Goal: Information Seeking & Learning: Check status

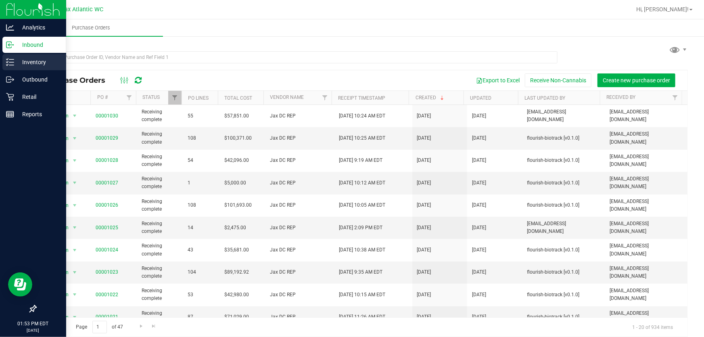
click at [10, 62] on line at bounding box center [11, 62] width 4 height 0
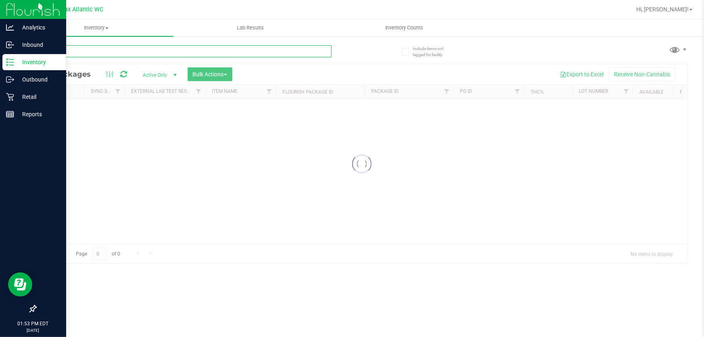
click at [109, 49] on input "text" at bounding box center [184, 51] width 296 height 12
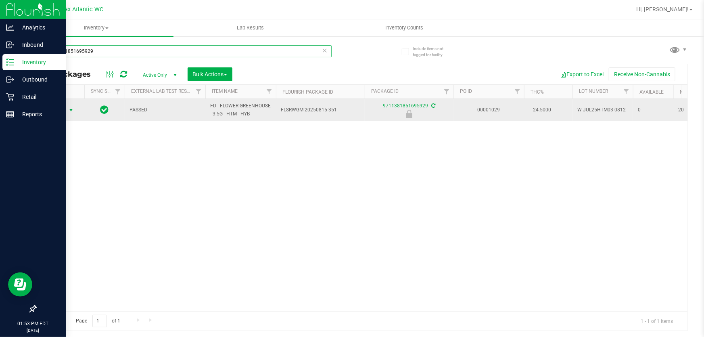
type input "9711381851695929"
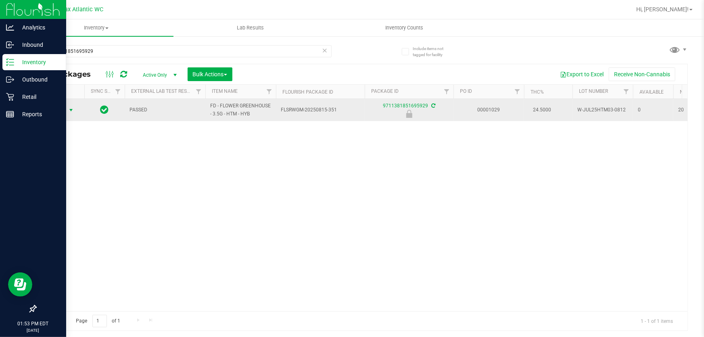
click at [61, 110] on span "Action" at bounding box center [55, 109] width 22 height 11
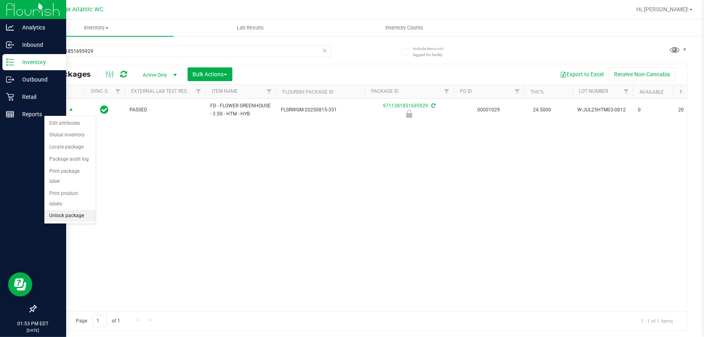
click at [81, 210] on li "Unlock package" at bounding box center [69, 216] width 51 height 12
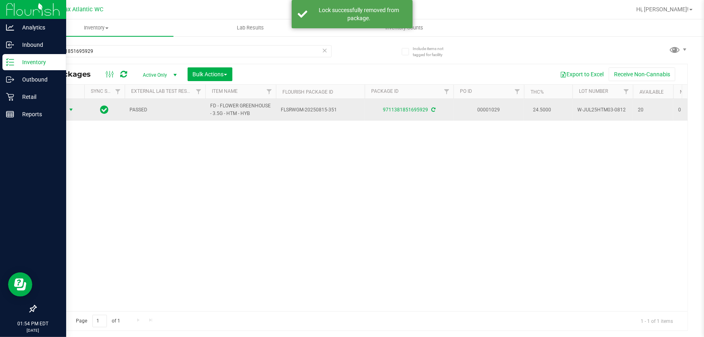
click at [60, 109] on span "Action" at bounding box center [55, 109] width 22 height 11
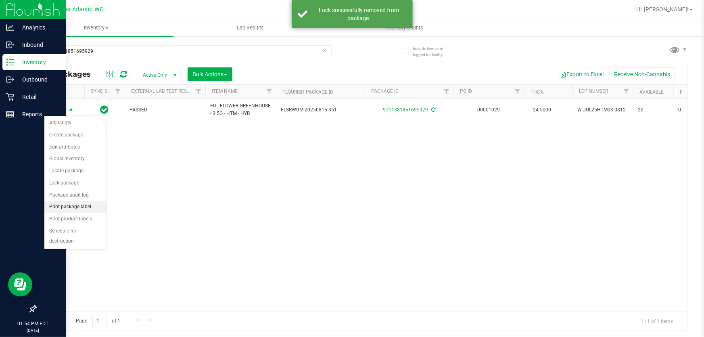
click at [96, 208] on li "Print package label" at bounding box center [75, 207] width 62 height 12
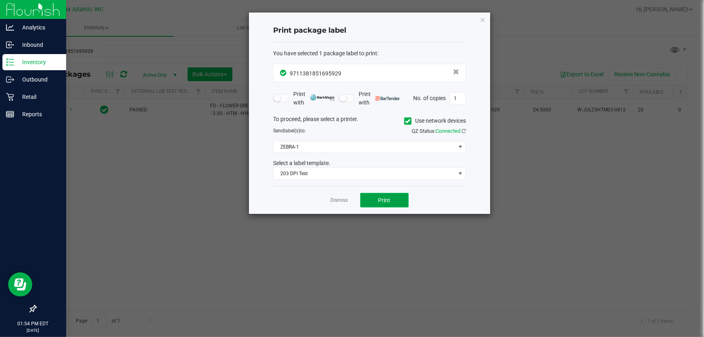
click at [373, 199] on button "Print" at bounding box center [384, 200] width 48 height 15
click at [382, 203] on button "Print" at bounding box center [384, 200] width 48 height 15
click at [343, 198] on link "Dismiss" at bounding box center [339, 200] width 17 height 7
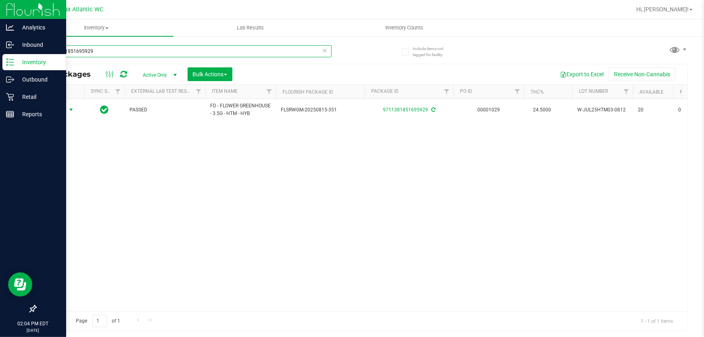
click at [123, 51] on input "9711381851695929" at bounding box center [184, 51] width 296 height 12
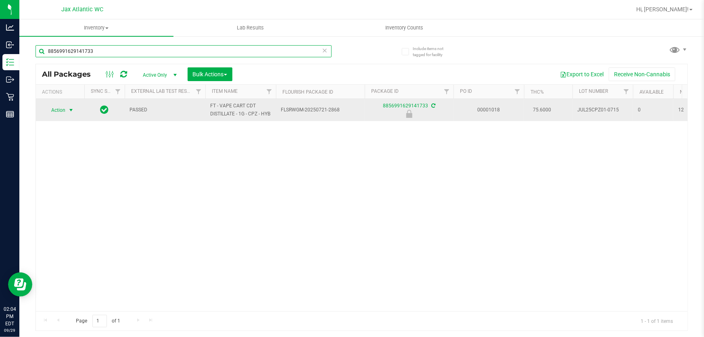
type input "8856991629141733"
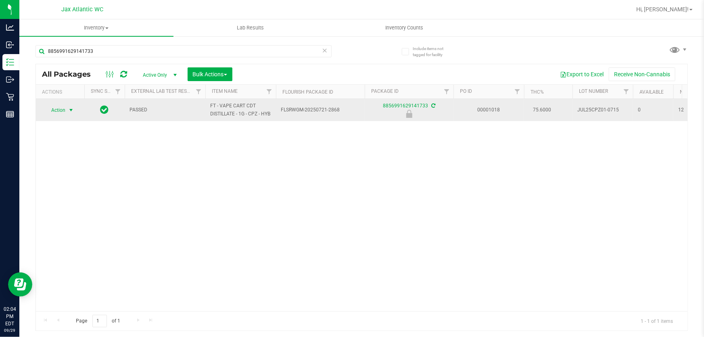
click at [65, 109] on span "Action" at bounding box center [55, 109] width 22 height 11
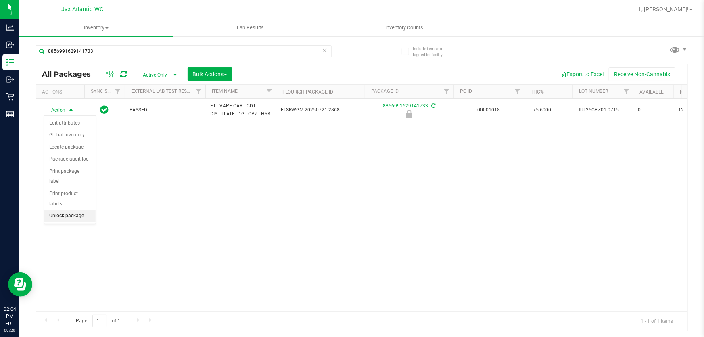
click at [67, 210] on li "Unlock package" at bounding box center [69, 216] width 51 height 12
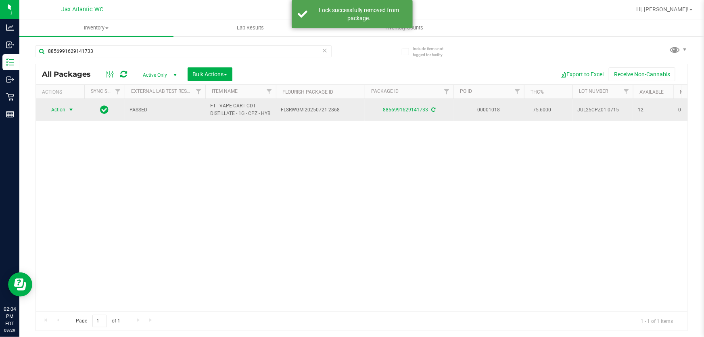
click at [61, 109] on span "Action" at bounding box center [55, 109] width 22 height 11
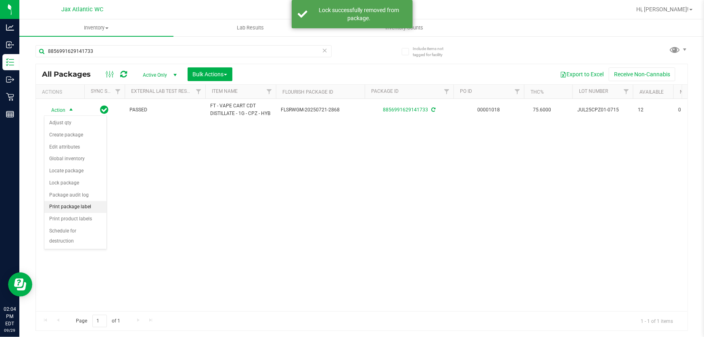
click at [81, 201] on li "Print package label" at bounding box center [75, 207] width 62 height 12
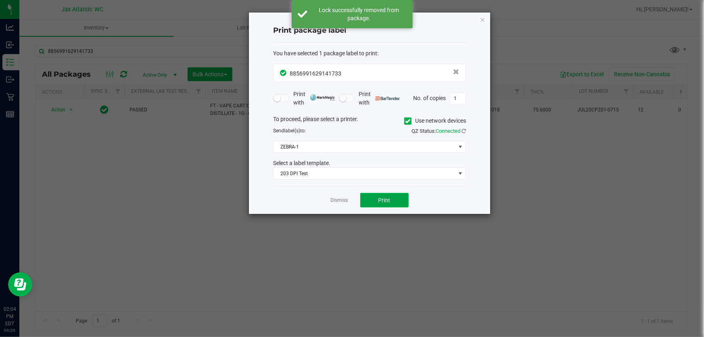
click at [379, 197] on span "Print" at bounding box center [384, 200] width 12 height 6
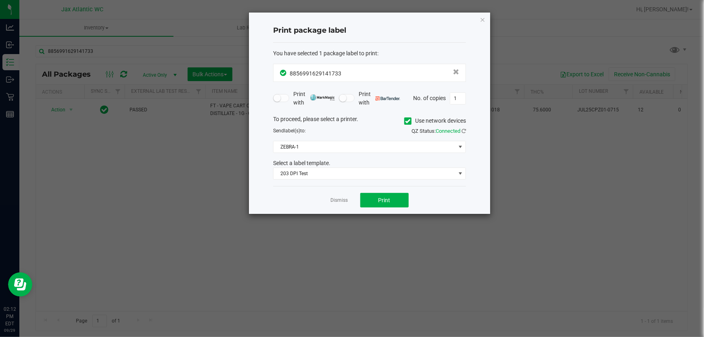
click at [332, 194] on div "Dismiss Print" at bounding box center [369, 200] width 193 height 28
click at [334, 202] on link "Dismiss" at bounding box center [339, 200] width 17 height 7
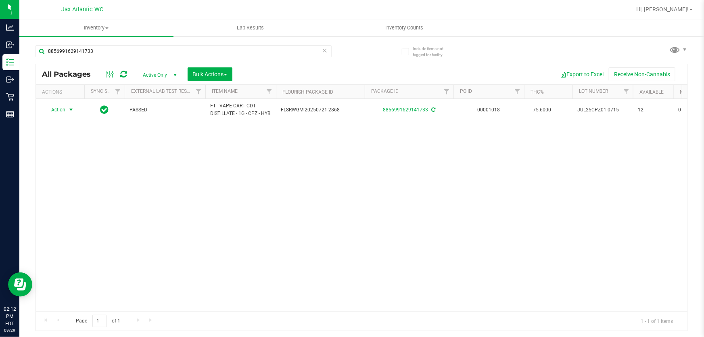
click at [499, 218] on div "Action Action Adjust qty Create package Edit attributes Global inventory Locate…" at bounding box center [362, 205] width 652 height 212
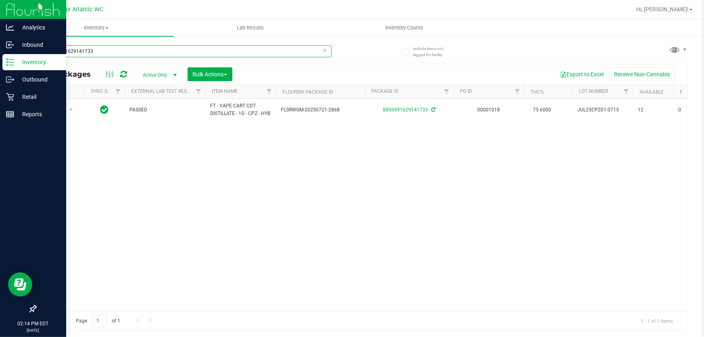
drag, startPoint x: 101, startPoint y: 48, endPoint x: 0, endPoint y: 64, distance: 102.5
click at [0, 64] on div "Analytics Inbound Inventory Outbound Retail Reports 02:14 PM EDT [DATE] 09/29 J…" at bounding box center [352, 168] width 704 height 337
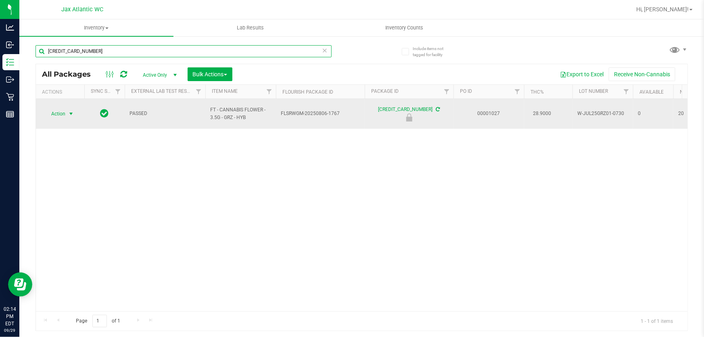
type input "[CREDIT_CARD_NUMBER]"
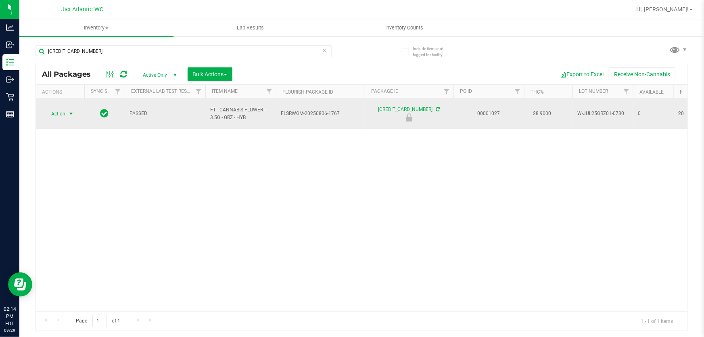
click at [69, 118] on td "Action Action Edit attributes Global inventory Locate package Package audit log…" at bounding box center [60, 114] width 48 height 30
click at [61, 111] on span "Action" at bounding box center [55, 113] width 22 height 11
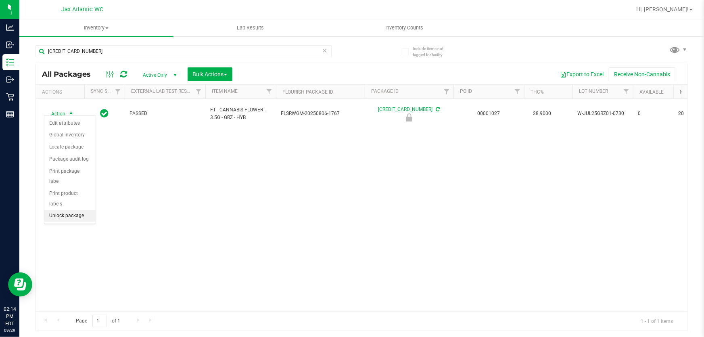
click at [84, 210] on li "Unlock package" at bounding box center [69, 216] width 51 height 12
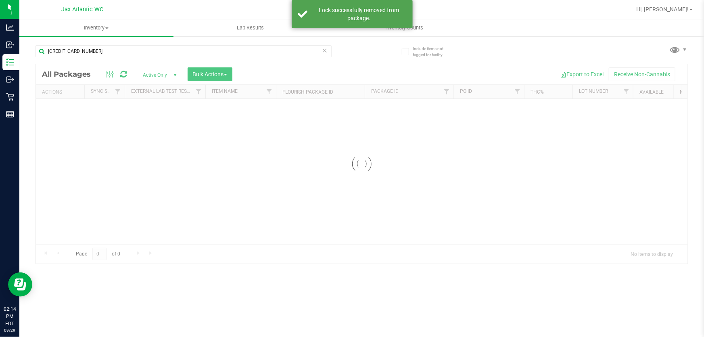
click at [59, 111] on div at bounding box center [362, 163] width 652 height 199
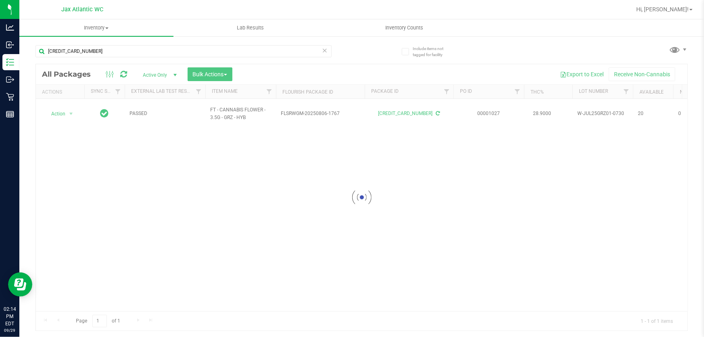
click at [61, 110] on div at bounding box center [362, 197] width 652 height 266
click at [61, 110] on span "Action" at bounding box center [55, 113] width 22 height 11
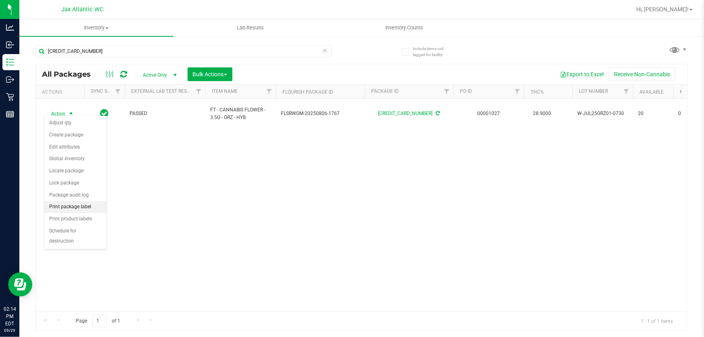
click at [78, 205] on li "Print package label" at bounding box center [75, 207] width 62 height 12
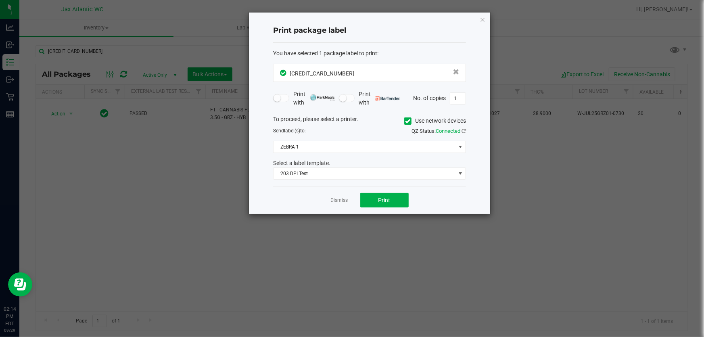
click at [409, 205] on div "Dismiss Print" at bounding box center [369, 200] width 193 height 28
click at [405, 205] on button "Print" at bounding box center [384, 200] width 48 height 15
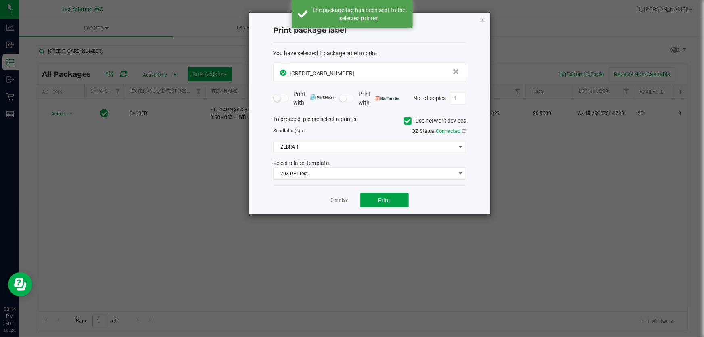
click at [375, 201] on button "Print" at bounding box center [384, 200] width 48 height 15
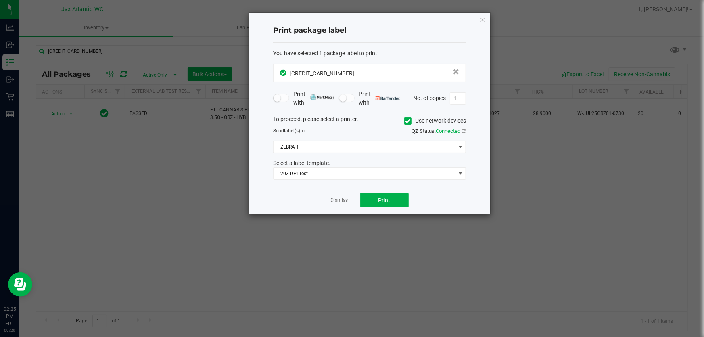
click at [343, 197] on link "Dismiss" at bounding box center [339, 200] width 17 height 7
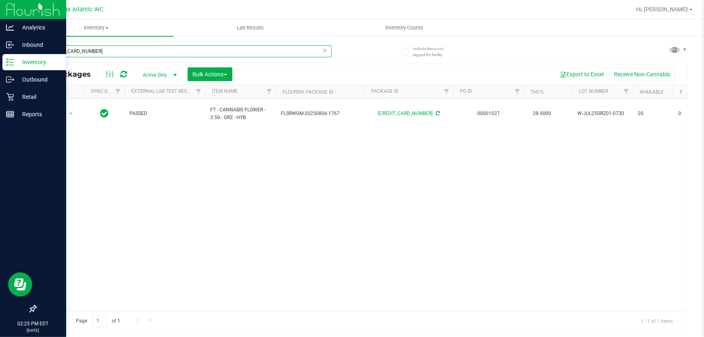
drag, startPoint x: 108, startPoint y: 49, endPoint x: 0, endPoint y: 56, distance: 108.3
click at [0, 56] on div "Analytics Inbound Inventory Outbound Retail Reports 02:25 PM EDT [DATE] 09/29 J…" at bounding box center [352, 168] width 704 height 337
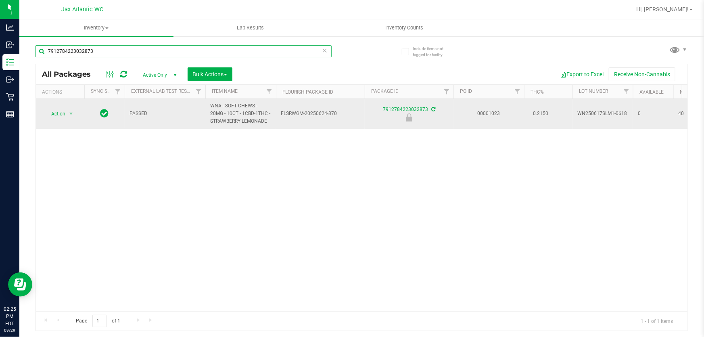
type input "7912784223032873"
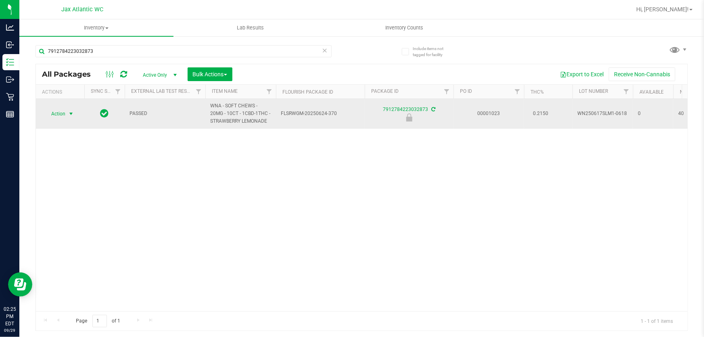
click at [67, 115] on span "select" at bounding box center [71, 113] width 10 height 11
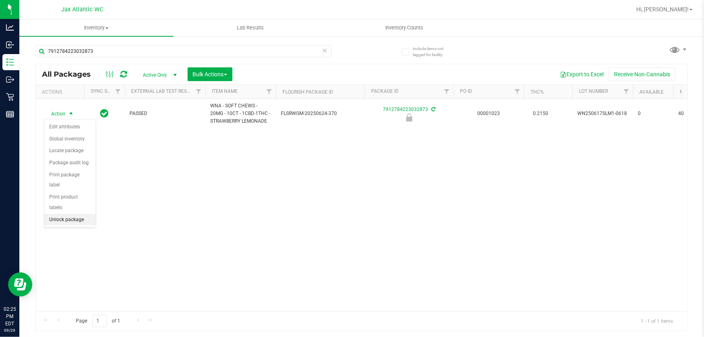
click at [62, 214] on li "Unlock package" at bounding box center [69, 220] width 51 height 12
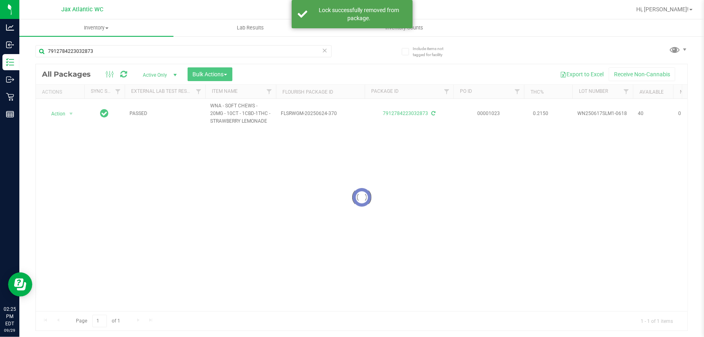
click at [61, 117] on div at bounding box center [362, 197] width 652 height 266
click at [61, 115] on div at bounding box center [362, 197] width 652 height 266
click at [61, 115] on span "Action" at bounding box center [55, 113] width 22 height 11
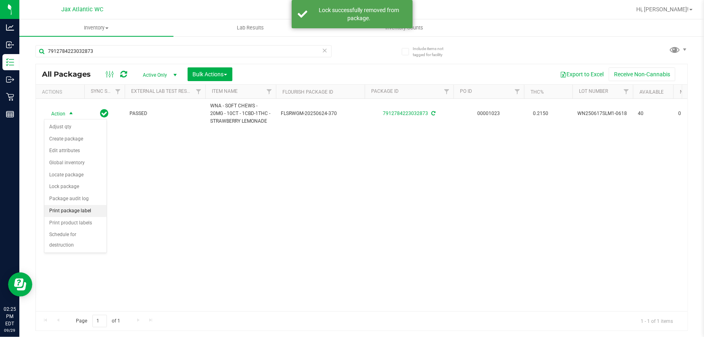
click at [74, 209] on li "Print package label" at bounding box center [75, 211] width 62 height 12
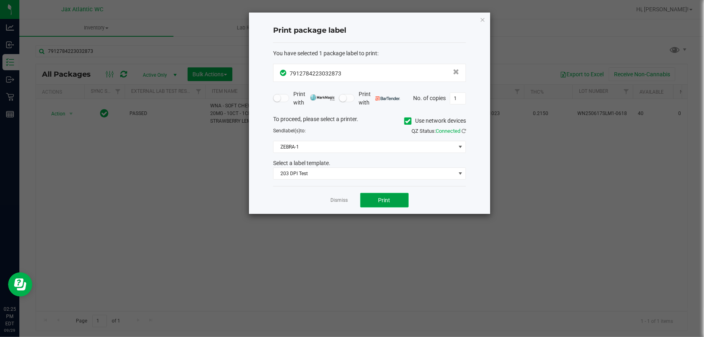
click at [396, 197] on button "Print" at bounding box center [384, 200] width 48 height 15
click at [334, 201] on link "Dismiss" at bounding box center [339, 200] width 17 height 7
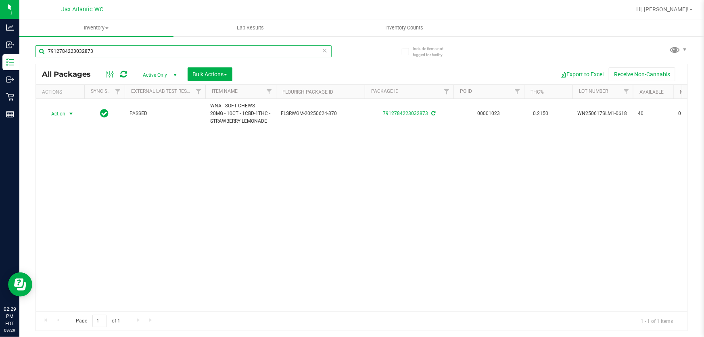
click at [101, 50] on input "7912784223032873" at bounding box center [184, 51] width 296 height 12
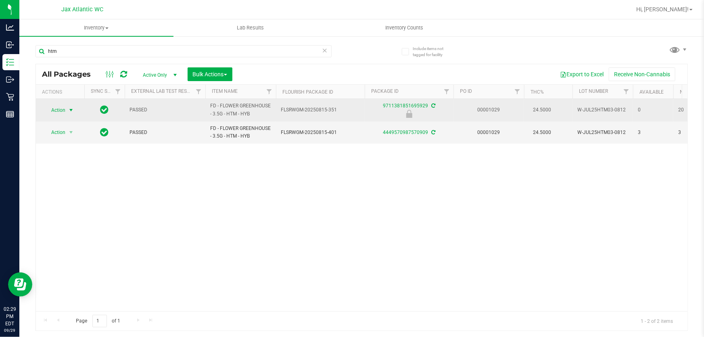
click at [60, 109] on span "Action" at bounding box center [55, 109] width 22 height 11
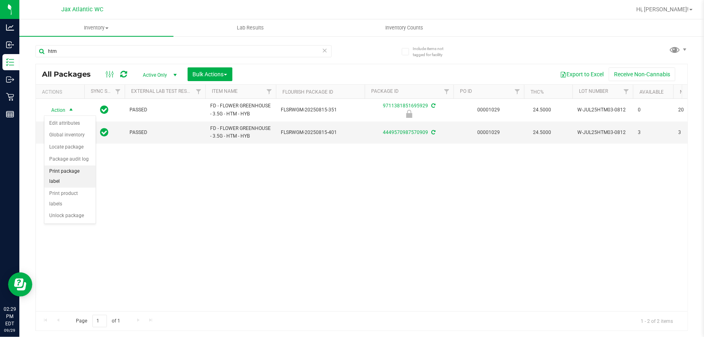
click at [77, 172] on li "Print package label" at bounding box center [69, 176] width 51 height 22
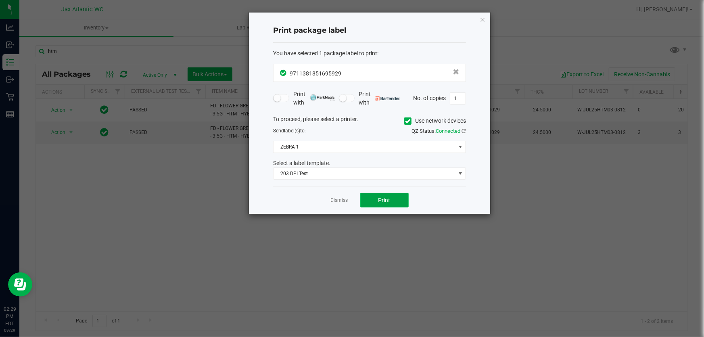
click at [372, 198] on button "Print" at bounding box center [384, 200] width 48 height 15
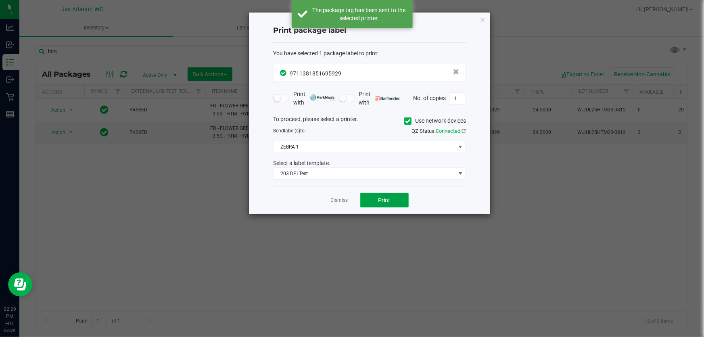
click at [374, 199] on button "Print" at bounding box center [384, 200] width 48 height 15
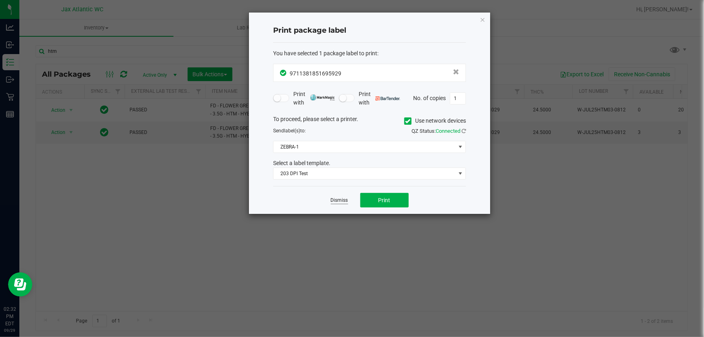
click at [339, 198] on link "Dismiss" at bounding box center [339, 200] width 17 height 7
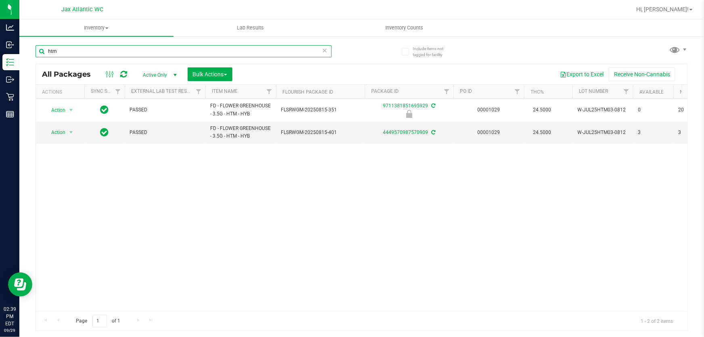
click at [86, 52] on input "htm" at bounding box center [184, 51] width 296 height 12
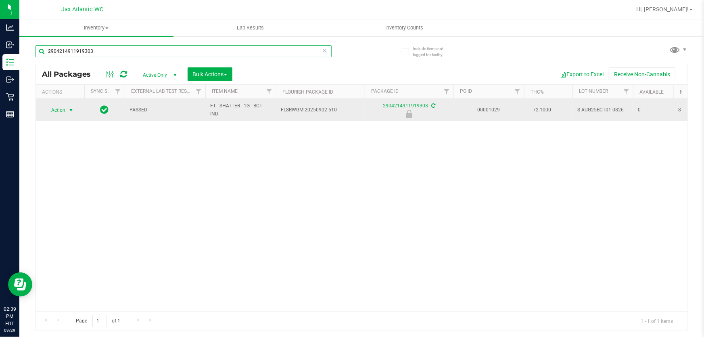
type input "2904214911919303"
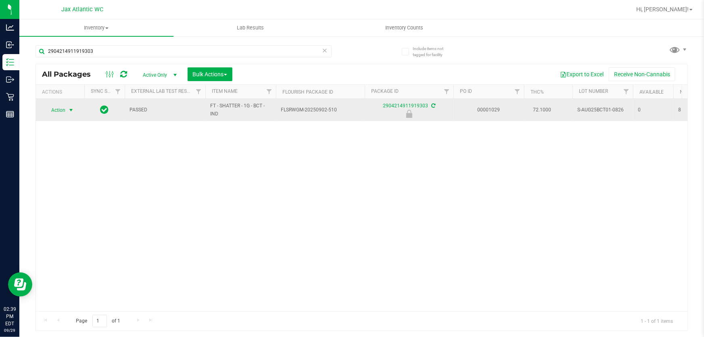
click at [70, 109] on span "select" at bounding box center [71, 110] width 6 height 6
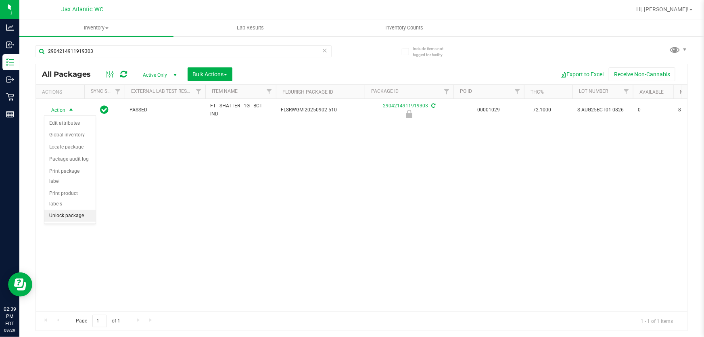
click at [55, 210] on li "Unlock package" at bounding box center [69, 216] width 51 height 12
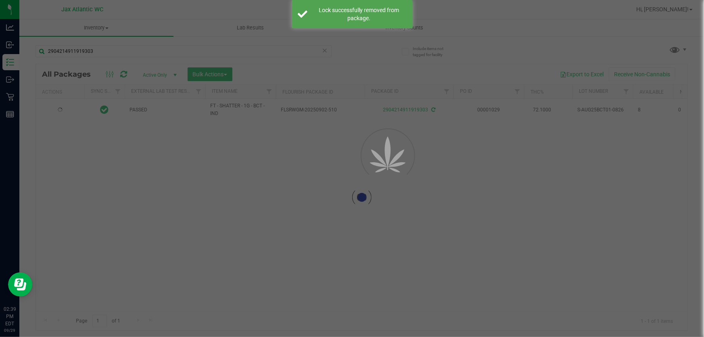
click at [58, 116] on div at bounding box center [362, 197] width 652 height 266
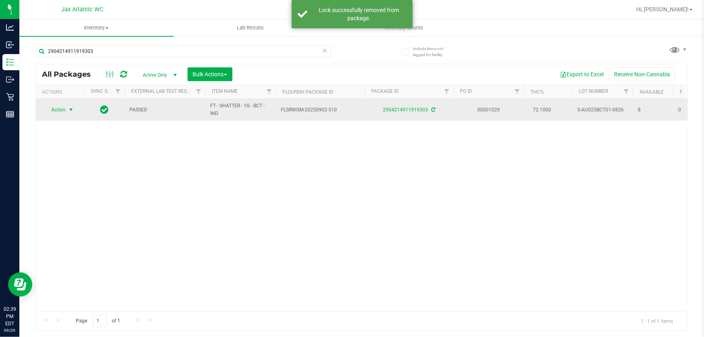
click at [70, 109] on span "select" at bounding box center [71, 110] width 6 height 6
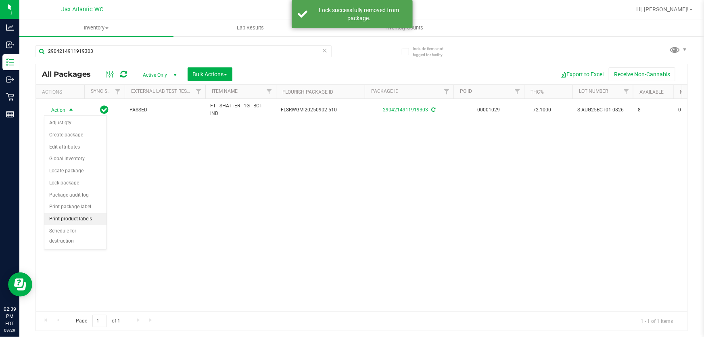
click at [85, 213] on li "Print product labels" at bounding box center [75, 219] width 62 height 12
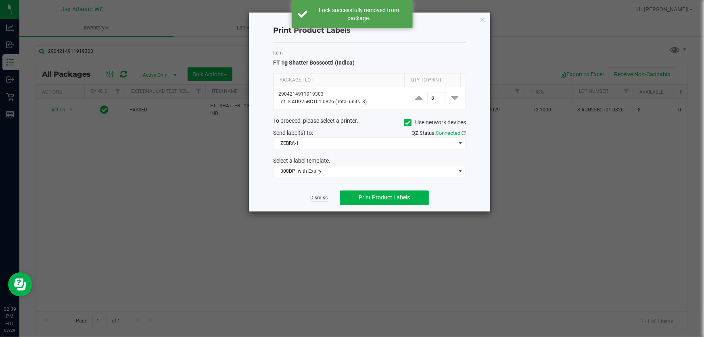
click at [320, 200] on link "Dismiss" at bounding box center [319, 197] width 17 height 7
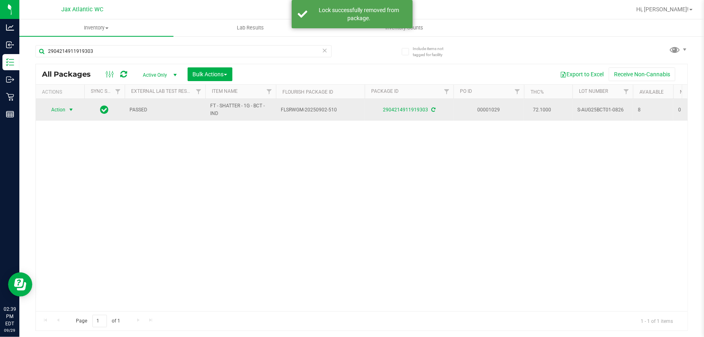
click at [72, 112] on span "select" at bounding box center [71, 110] width 6 height 6
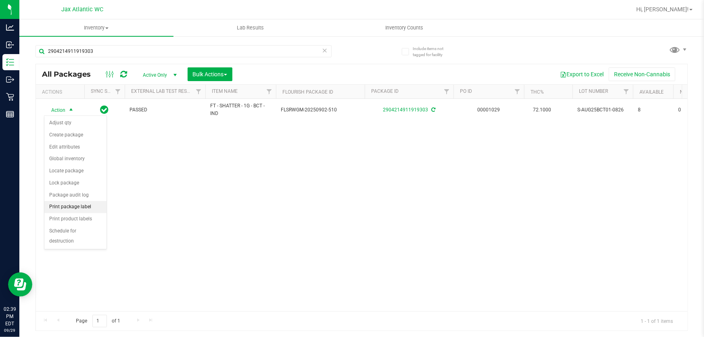
click at [78, 207] on li "Print package label" at bounding box center [75, 207] width 62 height 12
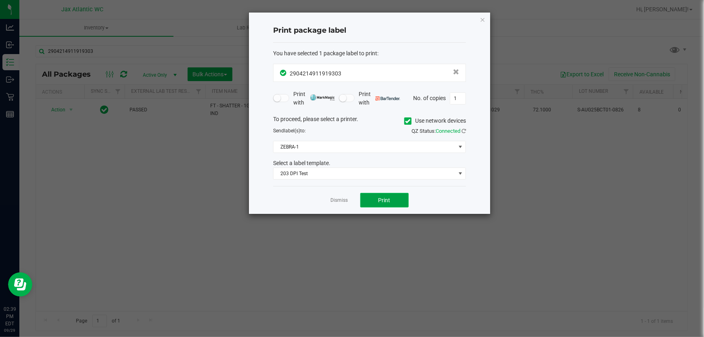
click at [388, 205] on button "Print" at bounding box center [384, 200] width 48 height 15
click at [332, 203] on link "Dismiss" at bounding box center [339, 200] width 17 height 7
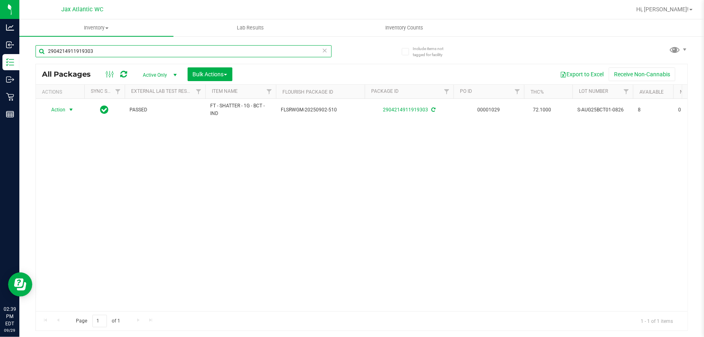
click at [144, 48] on input "2904214911919303" at bounding box center [184, 51] width 296 height 12
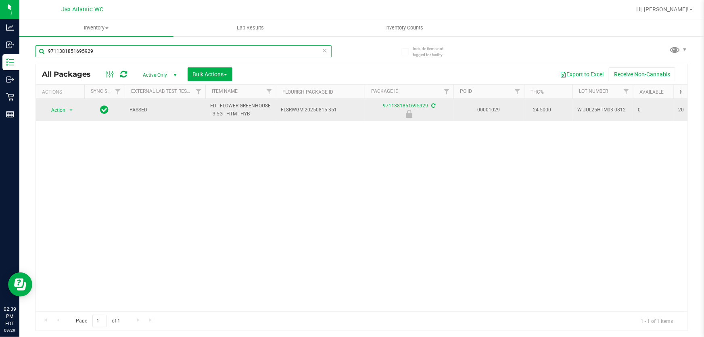
type input "9711381851695929"
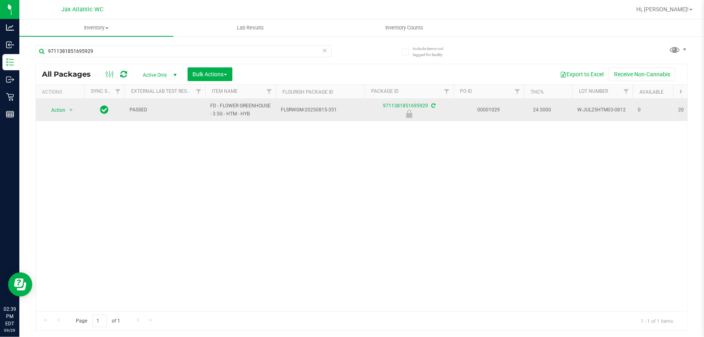
click at [61, 109] on span "Action" at bounding box center [55, 109] width 22 height 11
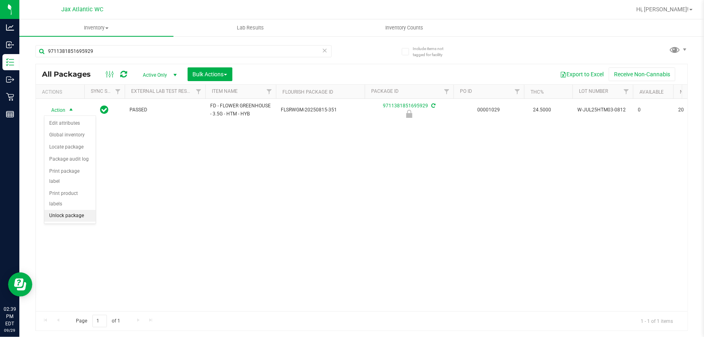
click at [79, 210] on li "Unlock package" at bounding box center [69, 216] width 51 height 12
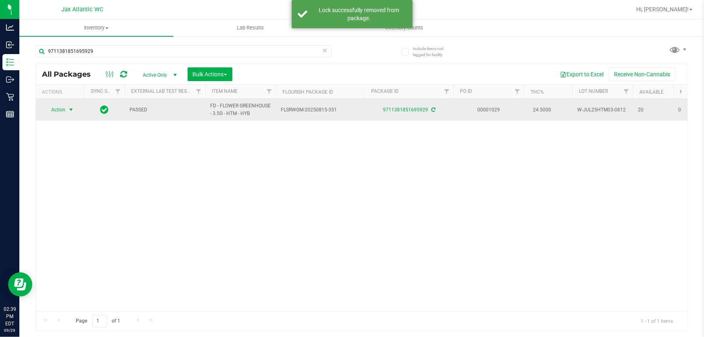
click at [53, 103] on td "Action Action Adjust qty Create package Edit attributes Global inventory Locate…" at bounding box center [60, 110] width 48 height 22
click at [77, 114] on div "Action Action Adjust qty Create package Edit attributes Global inventory Locate…" at bounding box center [60, 109] width 39 height 11
click at [68, 110] on span "select" at bounding box center [71, 110] width 6 height 6
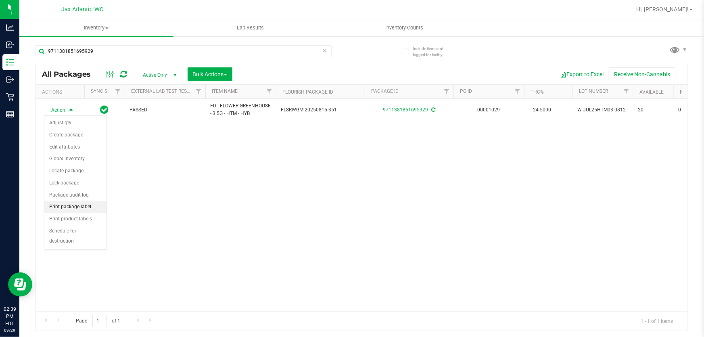
click at [79, 209] on li "Print package label" at bounding box center [75, 207] width 62 height 12
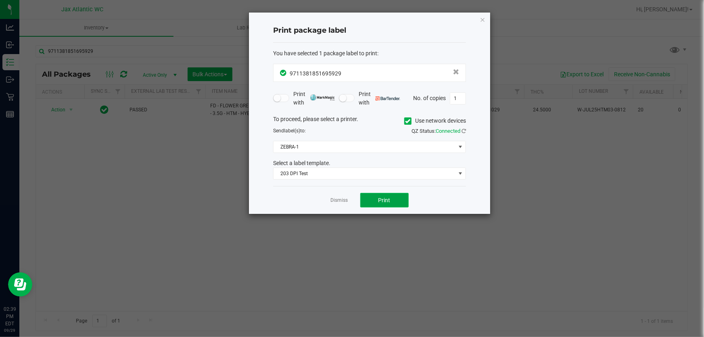
click at [370, 201] on button "Print" at bounding box center [384, 200] width 48 height 15
click at [379, 197] on span "Print" at bounding box center [384, 200] width 12 height 6
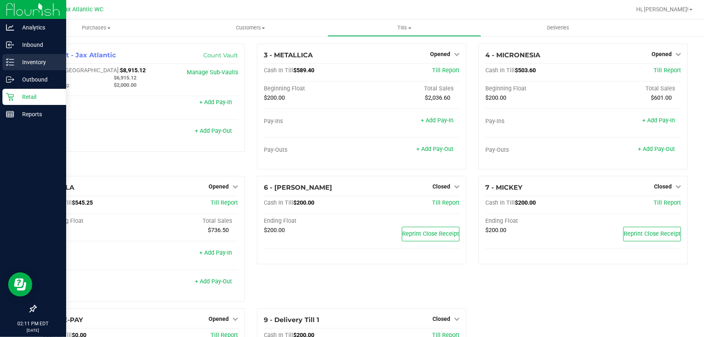
click at [14, 61] on p "Inventory" at bounding box center [38, 62] width 48 height 10
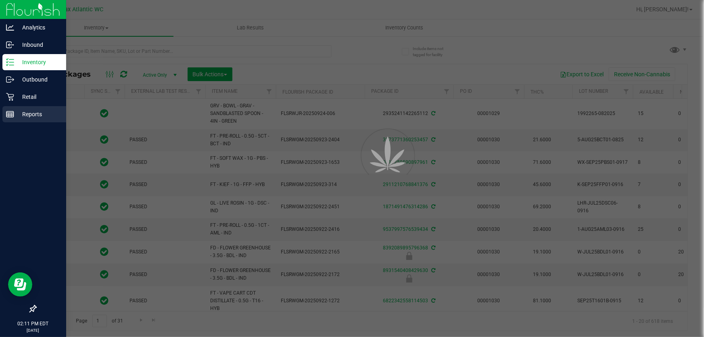
click at [9, 113] on icon at bounding box center [10, 114] width 8 height 8
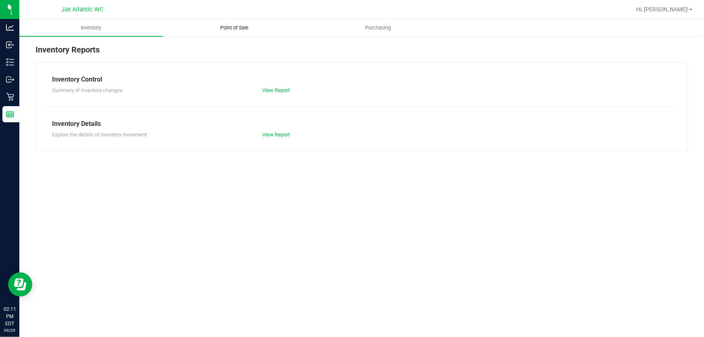
click at [224, 28] on span "Point of Sale" at bounding box center [235, 27] width 50 height 7
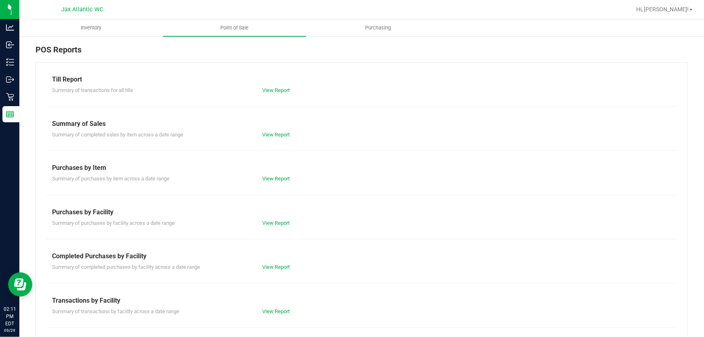
drag, startPoint x: 266, startPoint y: 257, endPoint x: 265, endPoint y: 266, distance: 9.7
click at [266, 257] on div "Completed Purchases by Facility" at bounding box center [361, 256] width 619 height 10
click at [266, 272] on div "Till Report Summary of transactions for all tills View Report Summary of Sales …" at bounding box center [362, 239] width 652 height 354
click at [269, 267] on link "View Report" at bounding box center [276, 267] width 27 height 6
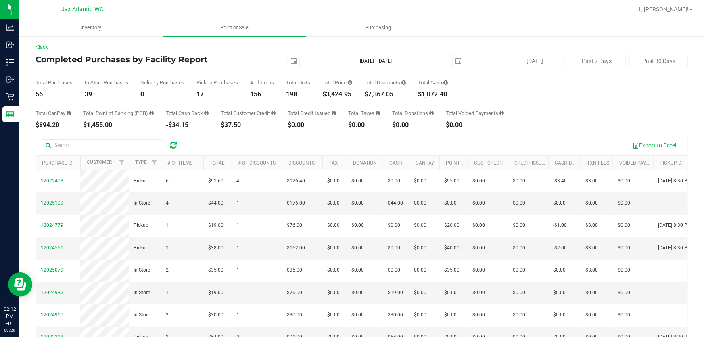
drag, startPoint x: 403, startPoint y: 91, endPoint x: 372, endPoint y: 95, distance: 31.3
click at [372, 95] on div "$7,367.05" at bounding box center [385, 94] width 42 height 6
click at [389, 102] on div "Total CanPay $894.20 Total Point of Banking (POB) $1,455.00 Total Cash Back -$3…" at bounding box center [362, 113] width 652 height 31
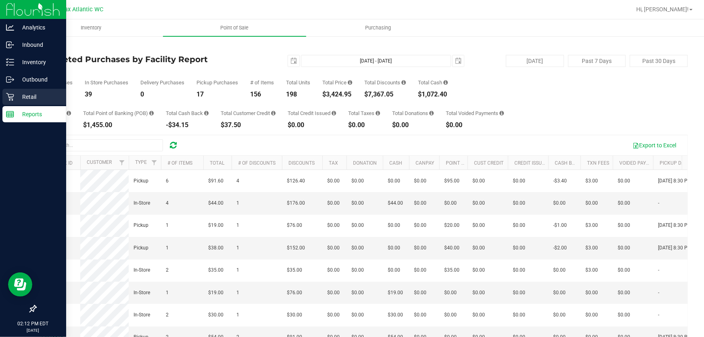
click at [14, 96] on p "Retail" at bounding box center [38, 97] width 48 height 10
